Goal: Task Accomplishment & Management: Complete application form

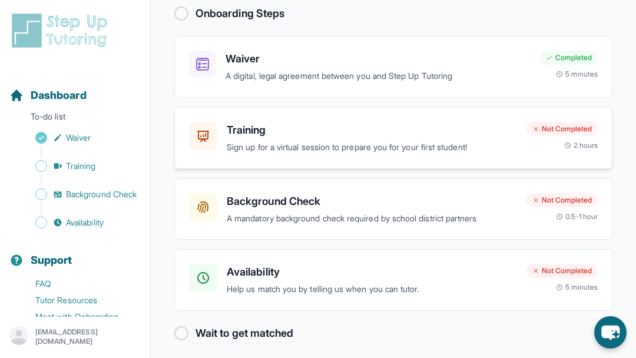
scroll to position [101, 0]
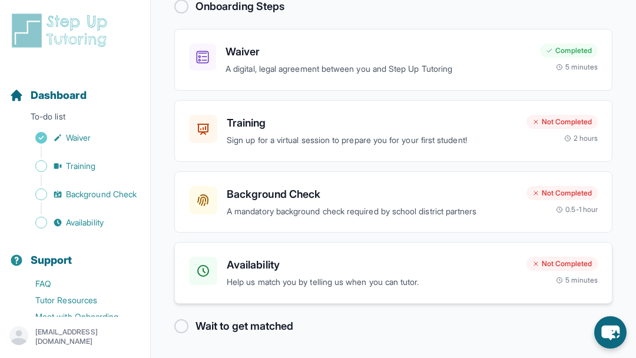
click at [316, 264] on h3 "Availability" at bounding box center [372, 265] width 290 height 16
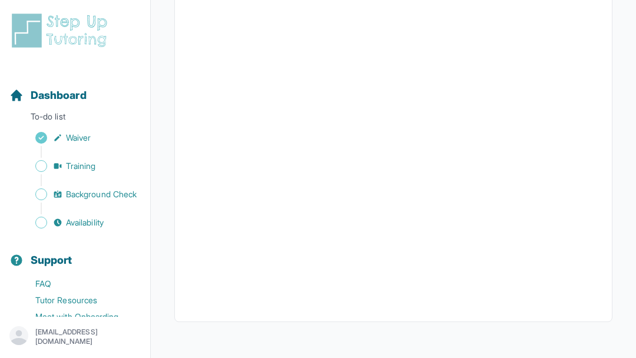
scroll to position [326, 0]
click at [327, 317] on div "Back to Dashboard Input Availability Please input your availability so we can m…" at bounding box center [393, 15] width 438 height 637
click at [91, 202] on link "Background Check" at bounding box center [79, 194] width 141 height 16
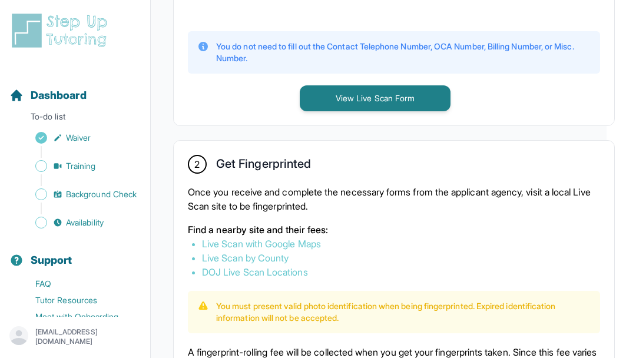
scroll to position [586, 37]
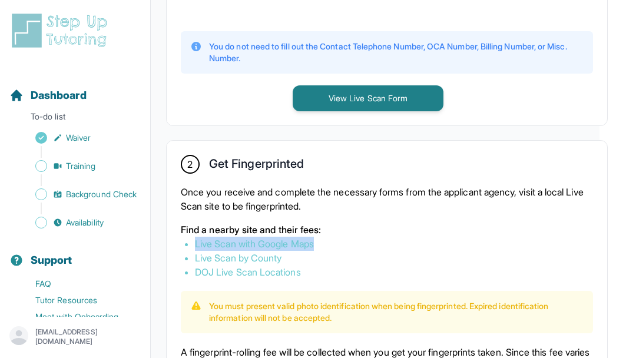
click at [366, 251] on li "Live Scan with Google Maps" at bounding box center [387, 244] width 384 height 14
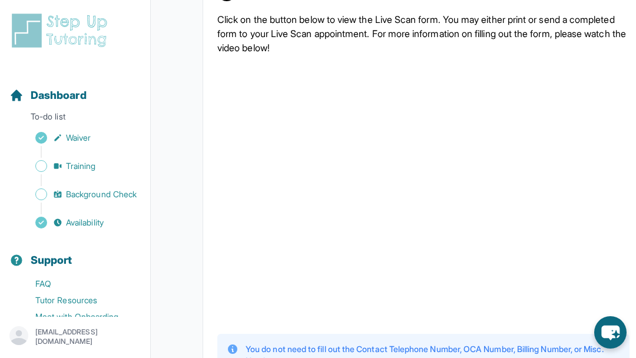
scroll to position [284, 0]
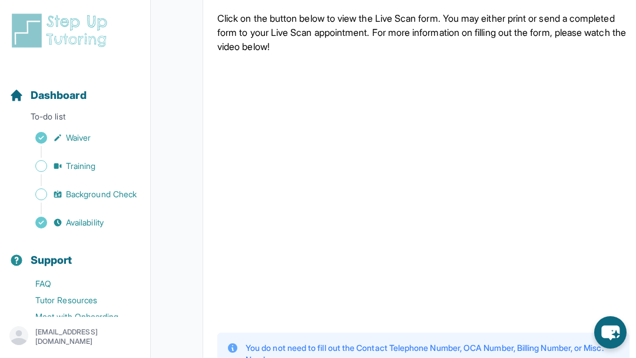
click at [385, 54] on p "Click on the button below to view the Live Scan form. You may either print or s…" at bounding box center [423, 32] width 412 height 42
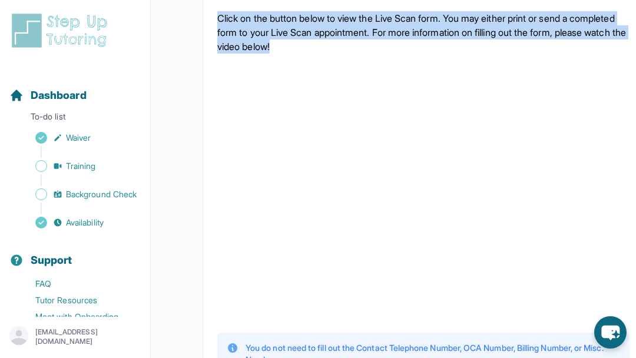
drag, startPoint x: 385, startPoint y: 57, endPoint x: 217, endPoint y: 28, distance: 170.3
click at [217, 28] on p "Click on the button below to view the Live Scan form. You may either print or s…" at bounding box center [423, 32] width 412 height 42
drag, startPoint x: 217, startPoint y: 28, endPoint x: 369, endPoint y: 64, distance: 156.0
click at [369, 54] on p "Click on the button below to view the Live Scan form. You may either print or s…" at bounding box center [423, 32] width 412 height 42
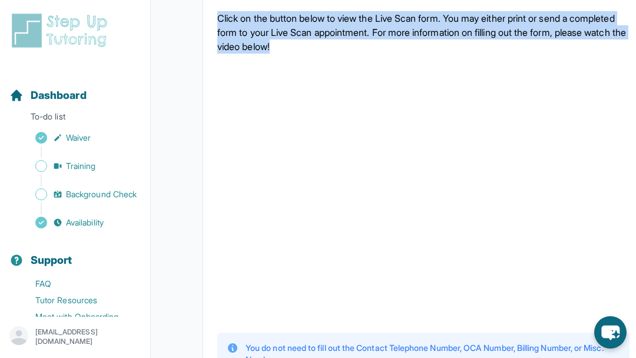
click at [369, 54] on p "Click on the button below to view the Live Scan form. You may either print or s…" at bounding box center [423, 32] width 412 height 42
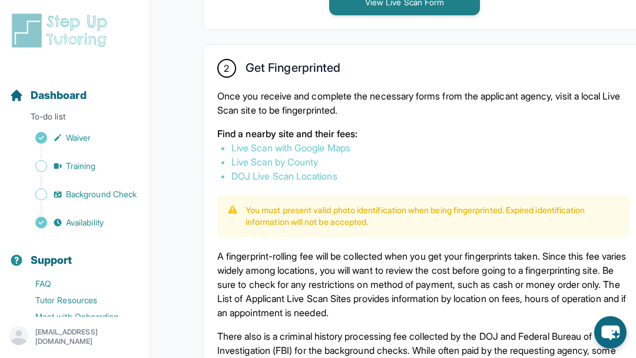
scroll to position [688, 0]
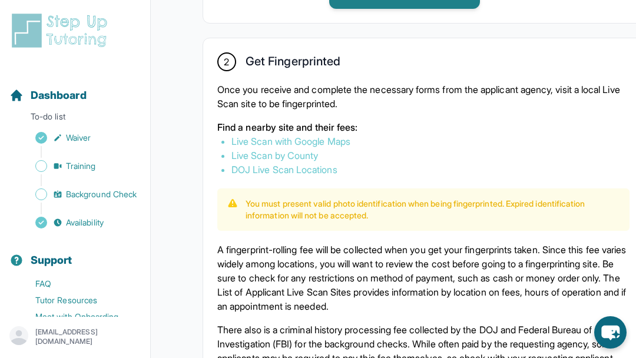
click at [284, 175] on link "DOJ Live Scan Locations" at bounding box center [284, 170] width 106 height 12
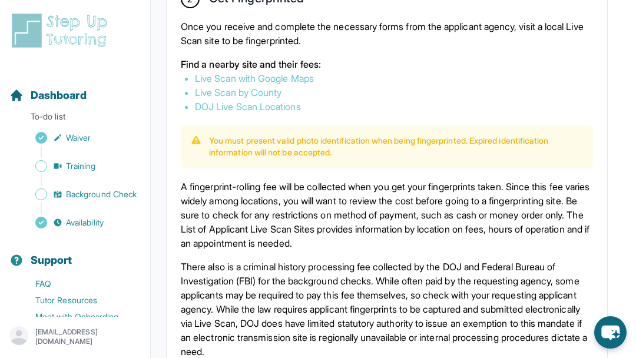
scroll to position [751, 37]
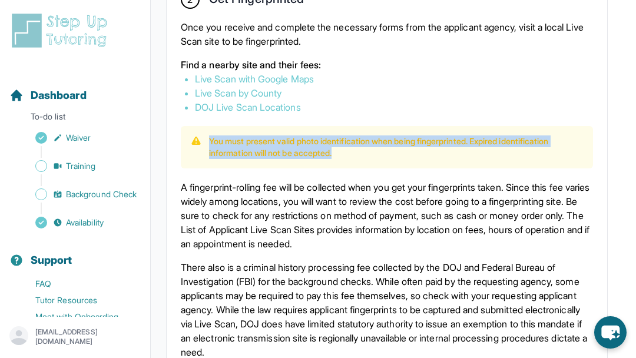
drag, startPoint x: 358, startPoint y: 173, endPoint x: 210, endPoint y: 149, distance: 149.7
click at [210, 149] on div "You must present valid photo identification when being fingerprinted. Expired i…" at bounding box center [387, 147] width 412 height 42
click at [206, 194] on p "A fingerprint-rolling fee will be collected when you get your fingerprints take…" at bounding box center [387, 215] width 412 height 71
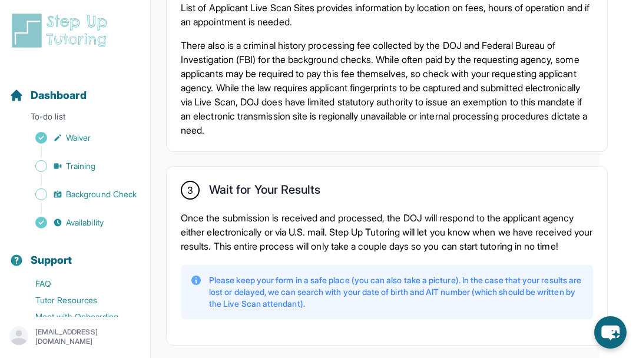
scroll to position [982, 37]
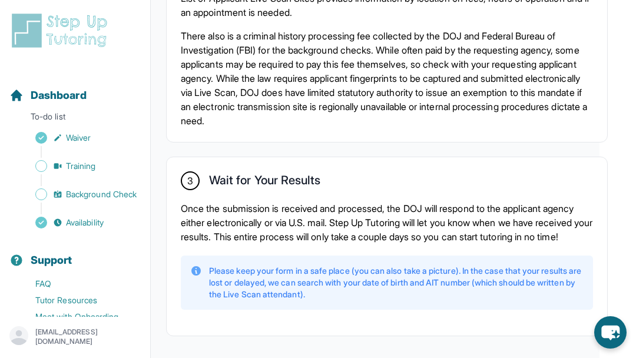
click at [249, 222] on p "Once the submission is received and processed, the DOJ will respond to the appl…" at bounding box center [387, 222] width 412 height 42
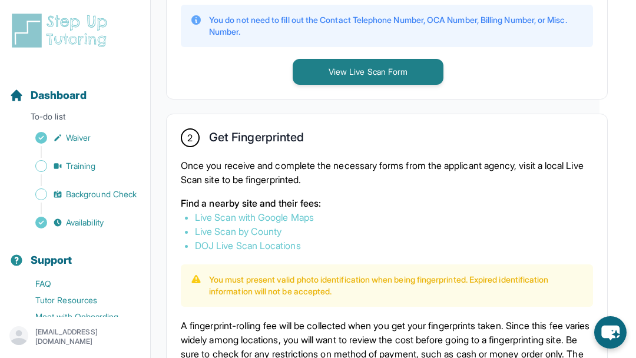
scroll to position [601, 37]
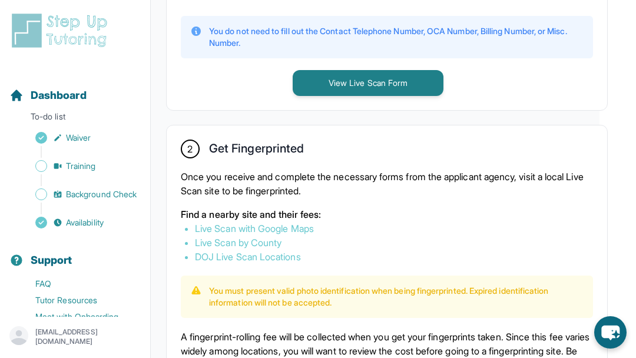
click at [270, 216] on div "Once you receive and complete the necessary forms from the applicant agency, vi…" at bounding box center [387, 217] width 412 height 94
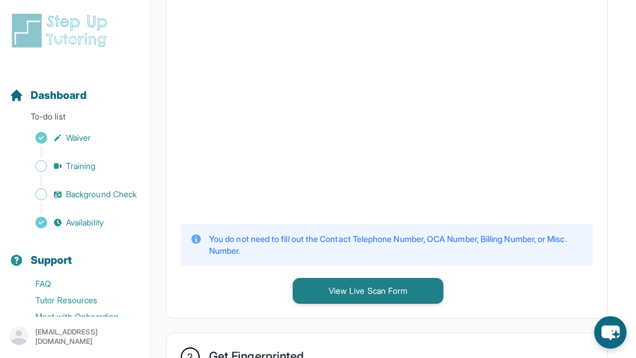
scroll to position [406, 37]
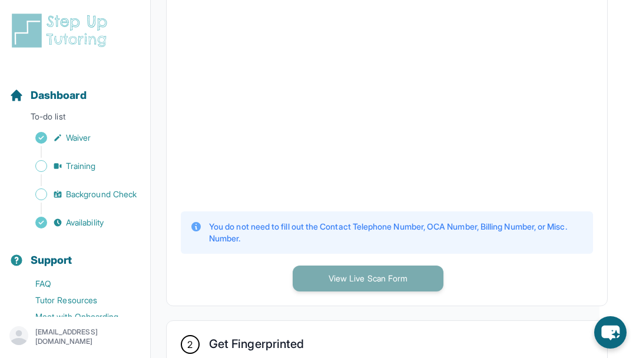
click at [329, 280] on button "View Live Scan Form" at bounding box center [368, 279] width 151 height 26
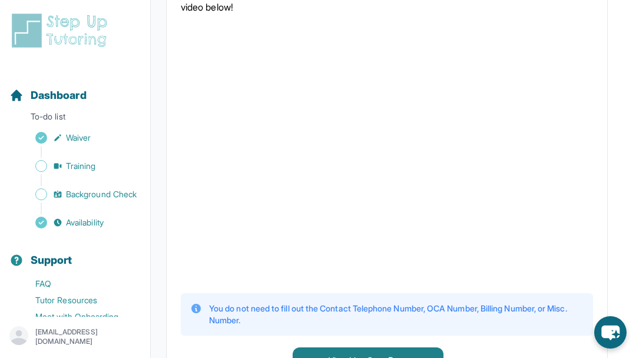
scroll to position [311, 37]
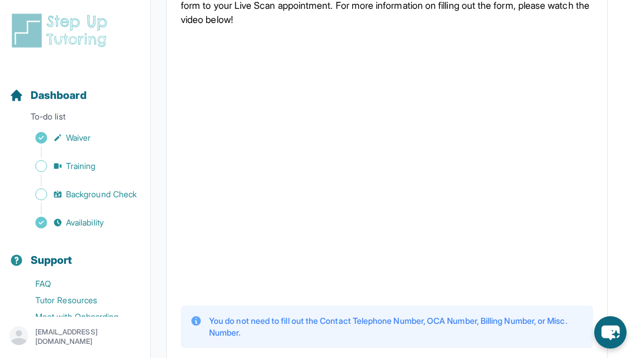
click at [385, 313] on div "1 Print and Fill Out Form Click on the button below to view the Live Scan form.…" at bounding box center [387, 170] width 440 height 460
click at [425, 320] on div "You do not need to fill out the Contact Telephone Number, OCA Number, Billing N…" at bounding box center [387, 327] width 412 height 42
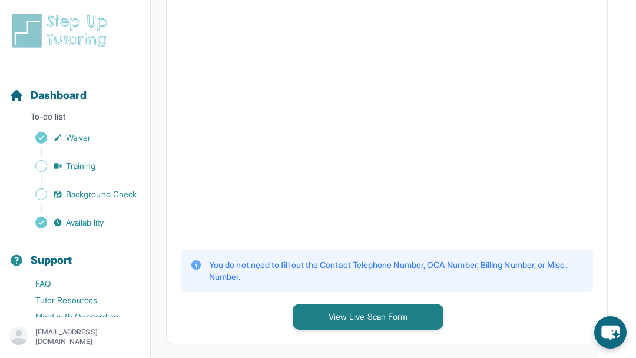
scroll to position [379, 37]
